Goal: Transaction & Acquisition: Purchase product/service

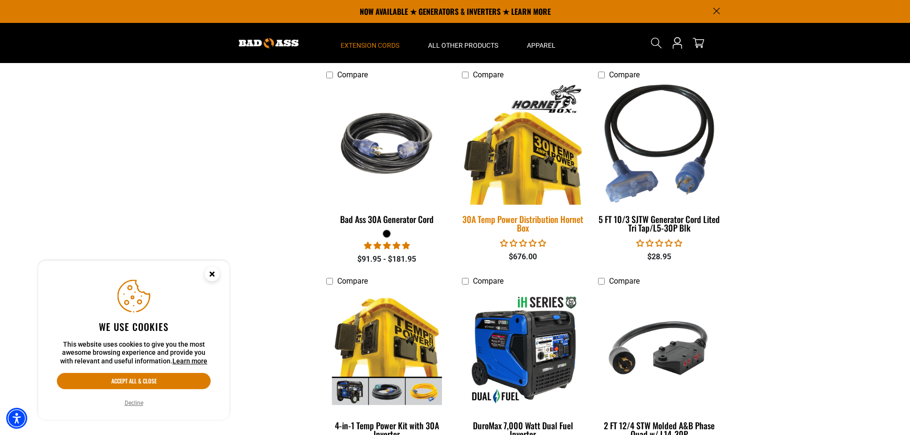
scroll to position [907, 0]
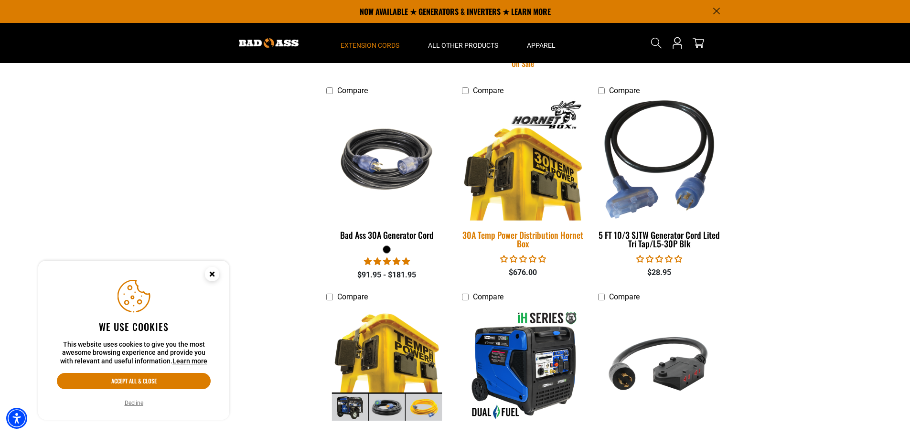
click at [520, 186] on img at bounding box center [523, 159] width 134 height 122
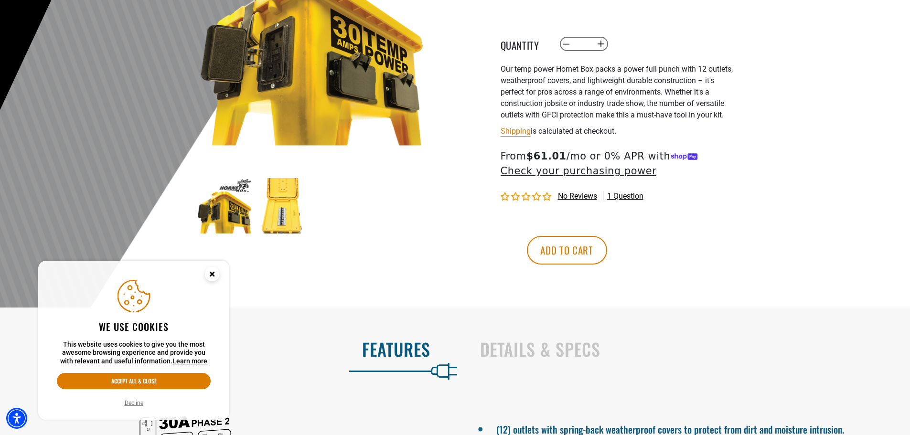
scroll to position [191, 0]
